Goal: Find specific page/section: Find specific page/section

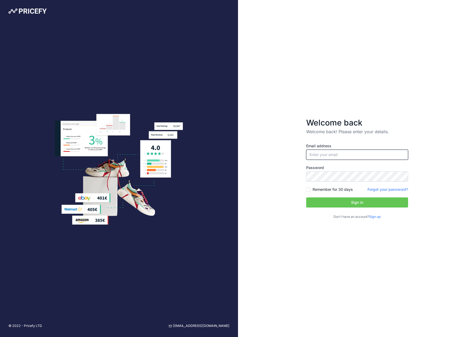
type input "[EMAIL_ADDRESS][DOMAIN_NAME]"
click at [344, 155] on input "[EMAIL_ADDRESS][DOMAIN_NAME]" at bounding box center [357, 155] width 102 height 10
click at [344, 201] on button "Sign in" at bounding box center [357, 203] width 102 height 10
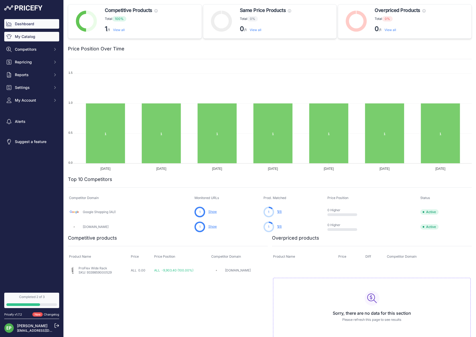
click at [25, 38] on link "My Catalog" at bounding box center [31, 37] width 55 height 10
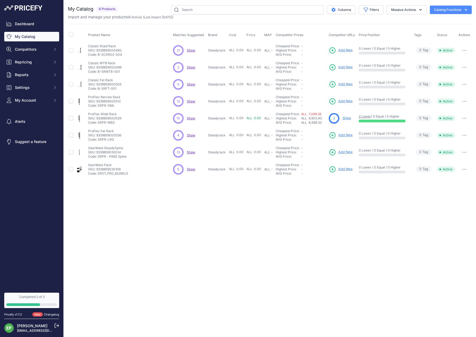
click at [190, 51] on span "Show" at bounding box center [191, 50] width 8 height 4
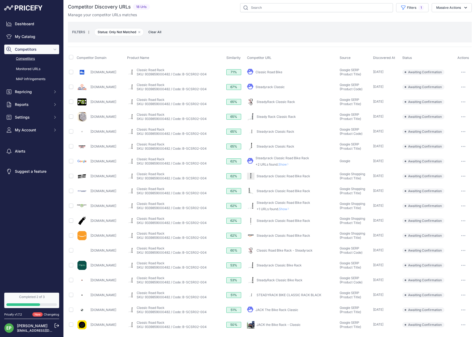
scroll to position [3, 0]
click at [286, 279] on link "SteadyRack Classic Bike Rack" at bounding box center [280, 280] width 46 height 4
click at [165, 307] on link "Classic Road Rack" at bounding box center [151, 307] width 28 height 4
click at [299, 310] on link "JACK The Bike Rack Classic" at bounding box center [277, 310] width 43 height 4
